Goal: Complete application form

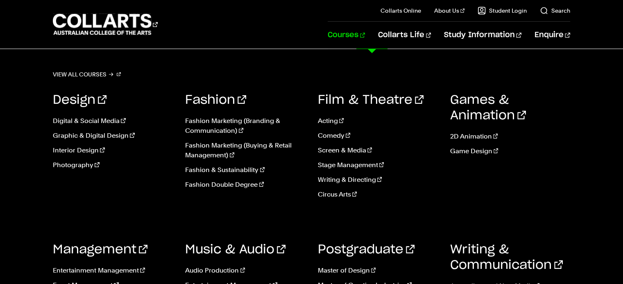
click at [365, 34] on link "Courses" at bounding box center [345, 35] width 37 height 27
click at [213, 125] on link "Fashion Marketing (Branding & Communication)" at bounding box center [245, 126] width 120 height 20
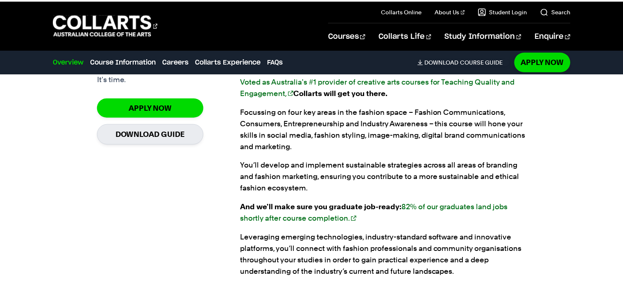
scroll to position [604, 0]
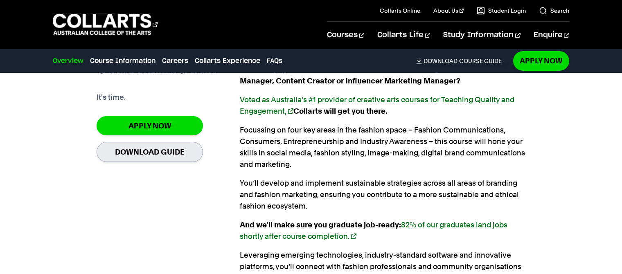
click at [314, 126] on p "Focussing on four key areas in the fashion space – Fashion Communications, Cons…" at bounding box center [382, 147] width 285 height 46
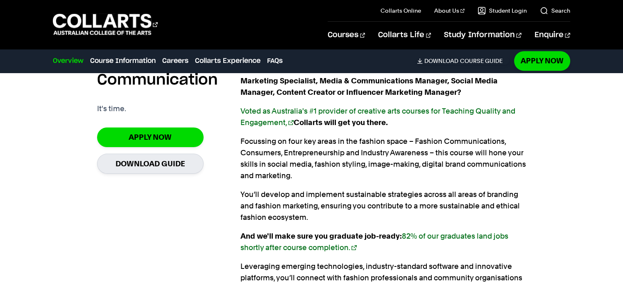
scroll to position [593, 0]
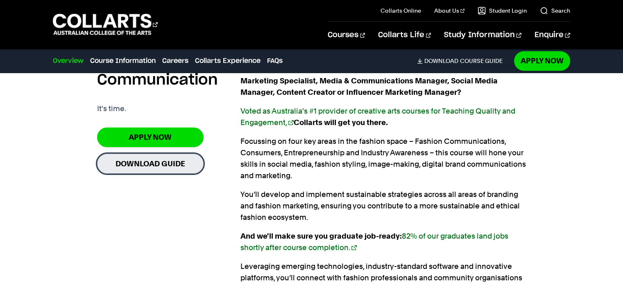
click at [156, 165] on link "Download Guide" at bounding box center [150, 164] width 106 height 20
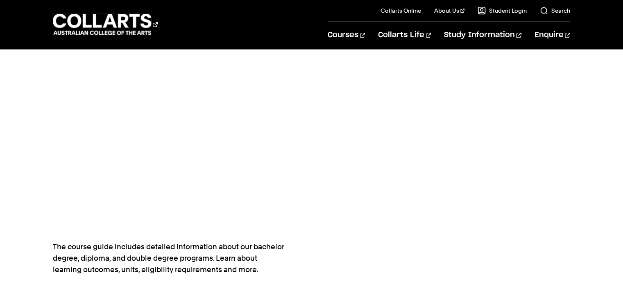
scroll to position [317, 0]
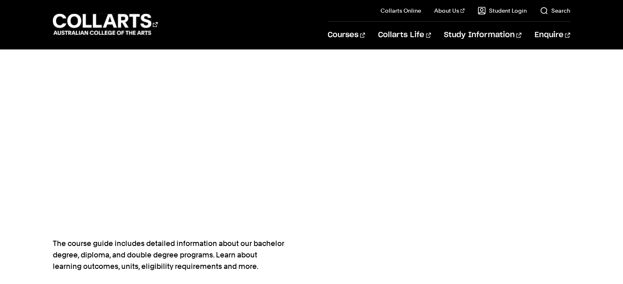
drag, startPoint x: 287, startPoint y: 162, endPoint x: 380, endPoint y: 196, distance: 99.6
click at [380, 196] on div at bounding box center [440, 56] width 258 height 460
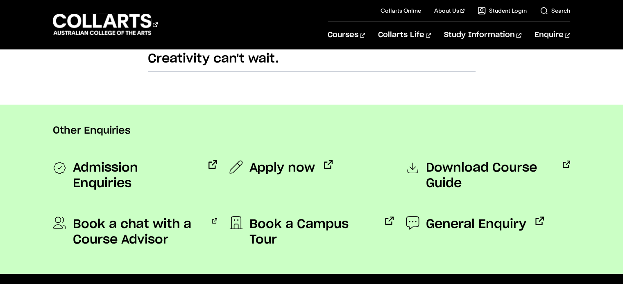
scroll to position [565, 0]
click at [275, 168] on span "Apply now" at bounding box center [281, 168] width 65 height 16
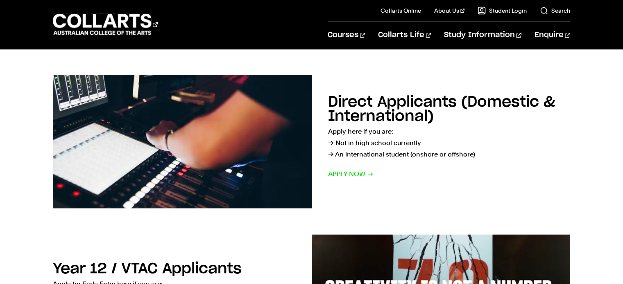
scroll to position [264, 0]
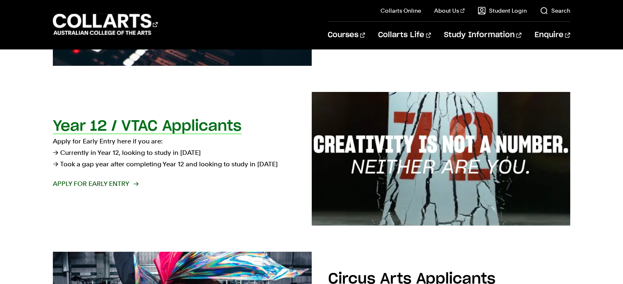
click at [102, 185] on span "Apply for Early Entry" at bounding box center [95, 183] width 85 height 11
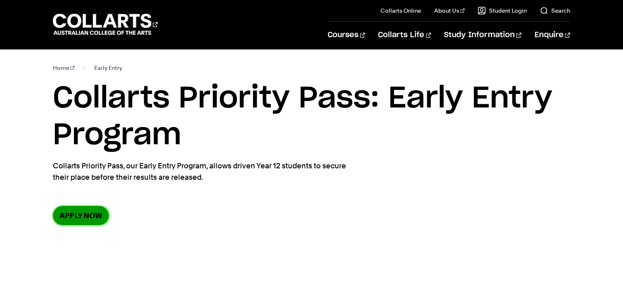
click at [84, 219] on link "Apply now" at bounding box center [81, 215] width 56 height 19
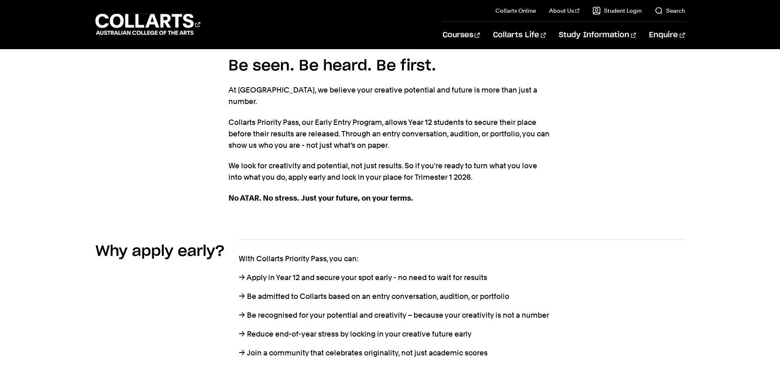
scroll to position [230, 0]
